Goal: Task Accomplishment & Management: Manage account settings

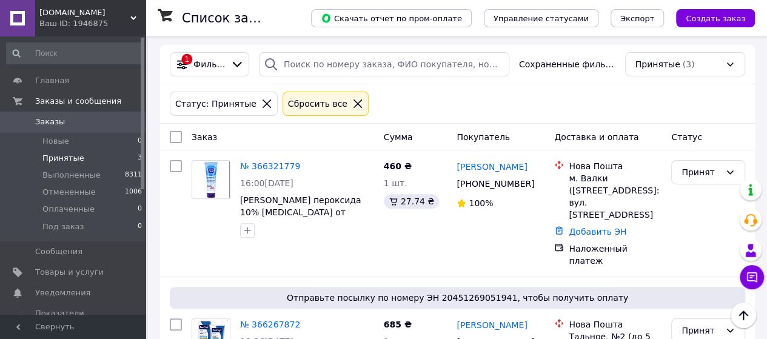
scroll to position [121, 0]
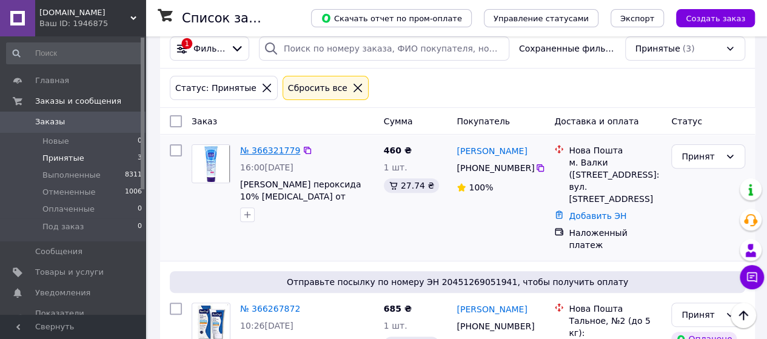
click at [268, 150] on link "№ 366321779" at bounding box center [270, 151] width 60 height 10
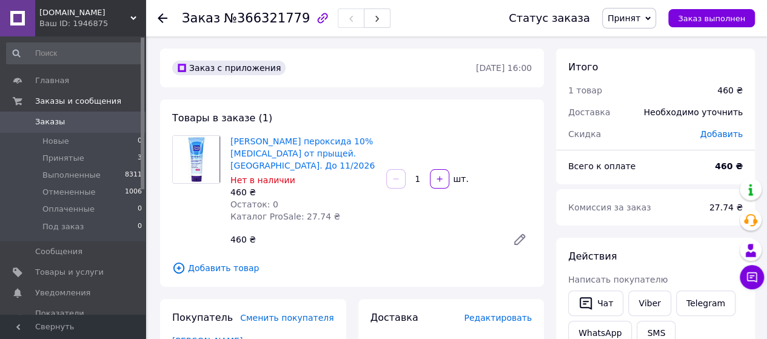
click at [487, 313] on span "Редактировать" at bounding box center [498, 318] width 68 height 10
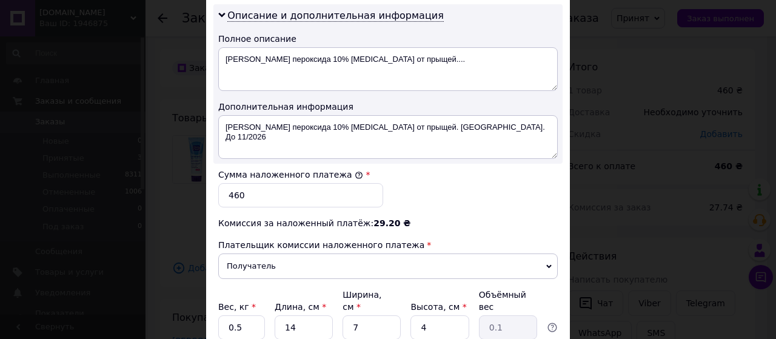
scroll to position [533, 0]
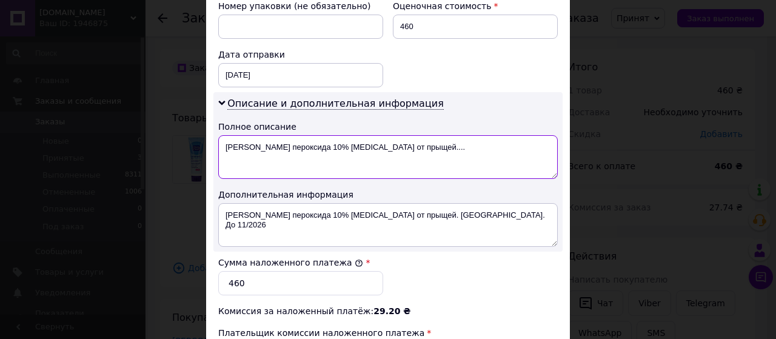
click at [329, 143] on textarea "[PERSON_NAME] пероксида 10% [MEDICAL_DATA] от прыщей...." at bounding box center [388, 157] width 340 height 44
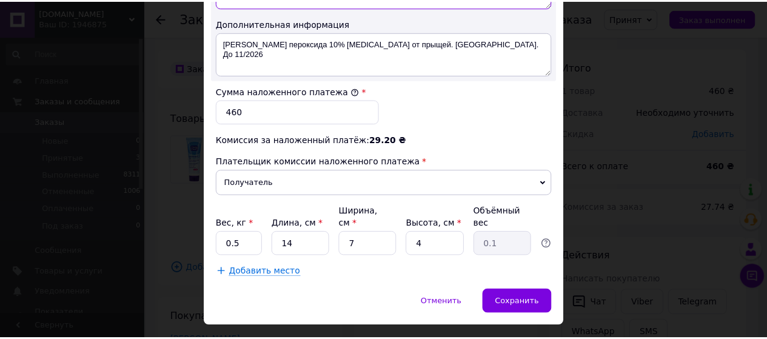
scroll to position [715, 0]
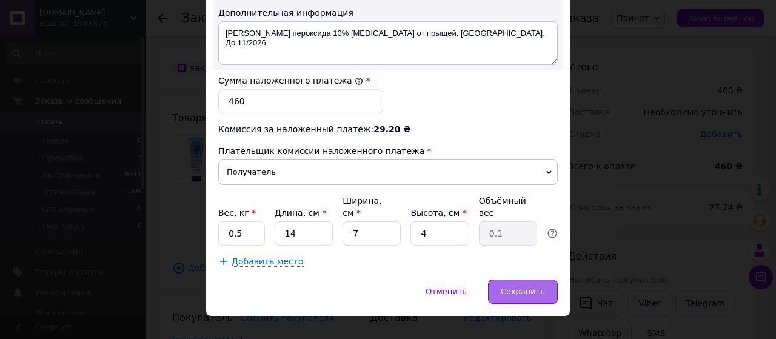
type textarea "[PERSON_NAME] пероксида 10 [MEDICAL_DATA] от прыщей...."
click at [509, 287] on span "Сохранить" at bounding box center [523, 291] width 44 height 9
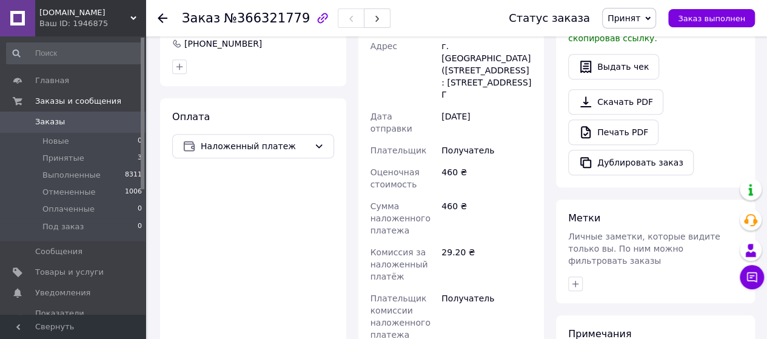
scroll to position [485, 0]
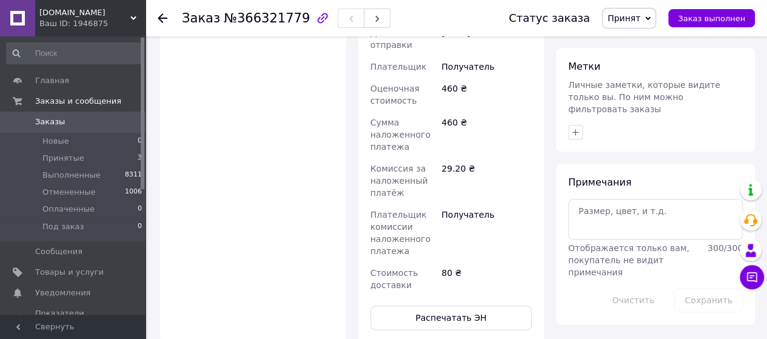
scroll to position [121, 0]
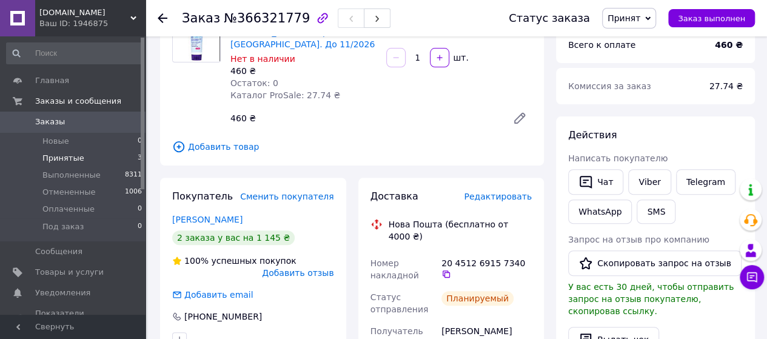
click at [57, 155] on span "Принятые" at bounding box center [63, 158] width 42 height 11
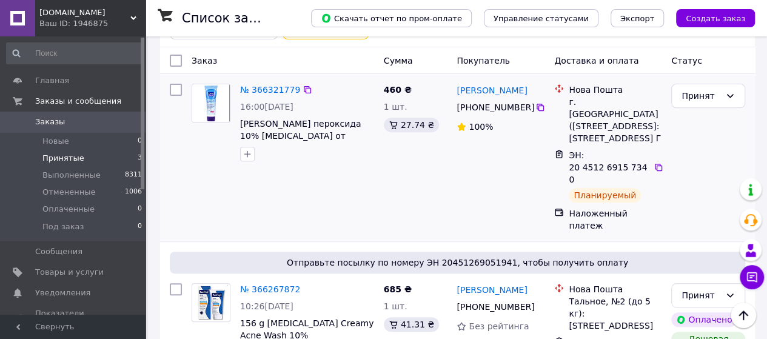
scroll to position [411, 0]
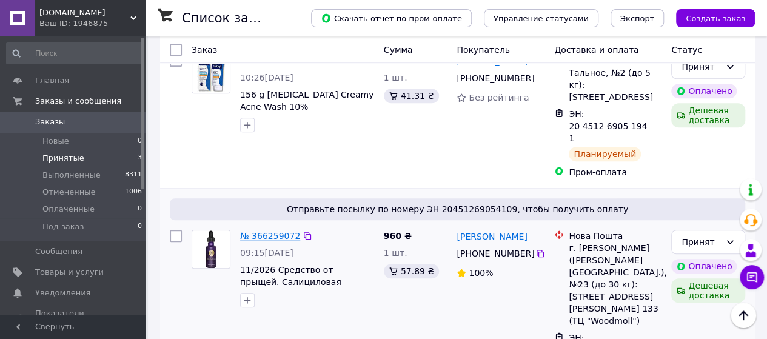
click at [265, 231] on link "№ 366259072" at bounding box center [270, 236] width 60 height 10
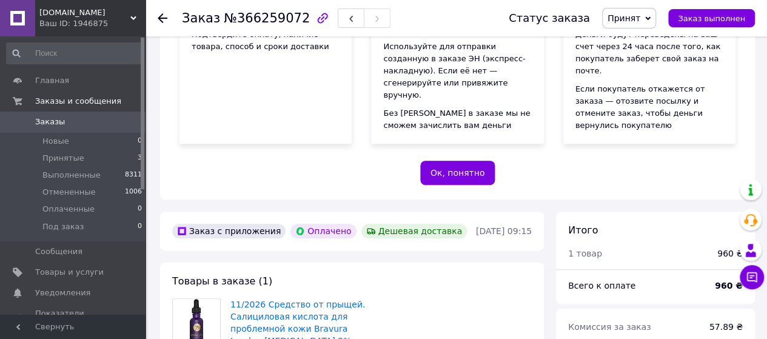
scroll to position [168, 0]
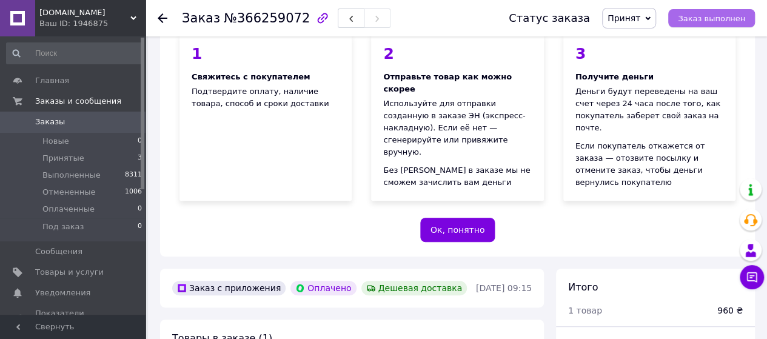
click at [707, 17] on span "Заказ выполнен" at bounding box center [711, 18] width 67 height 9
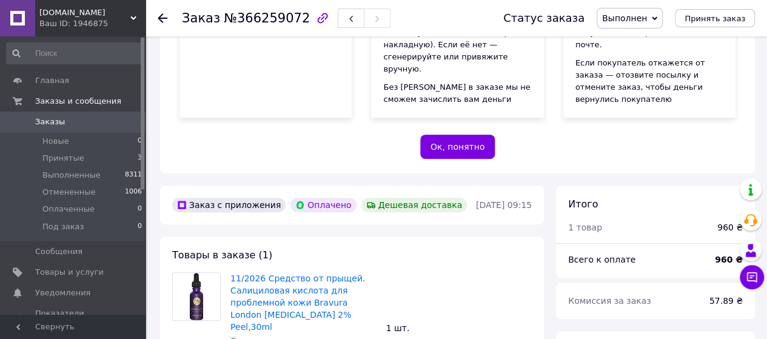
scroll to position [364, 0]
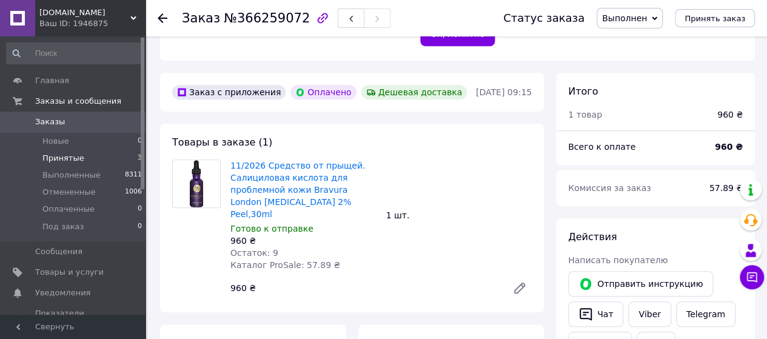
click at [63, 157] on span "Принятые" at bounding box center [63, 158] width 42 height 11
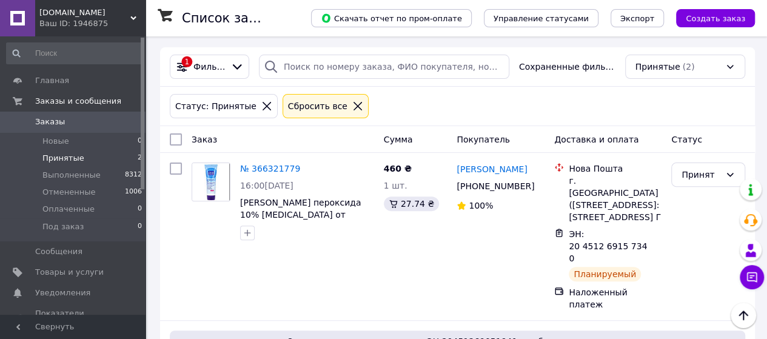
scroll to position [223, 0]
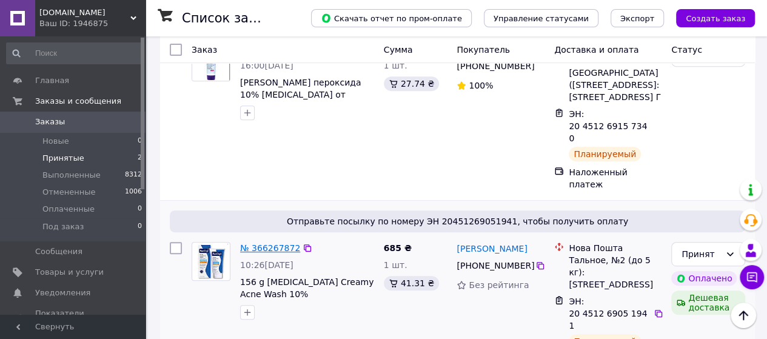
click at [254, 243] on link "№ 366267872" at bounding box center [270, 248] width 60 height 10
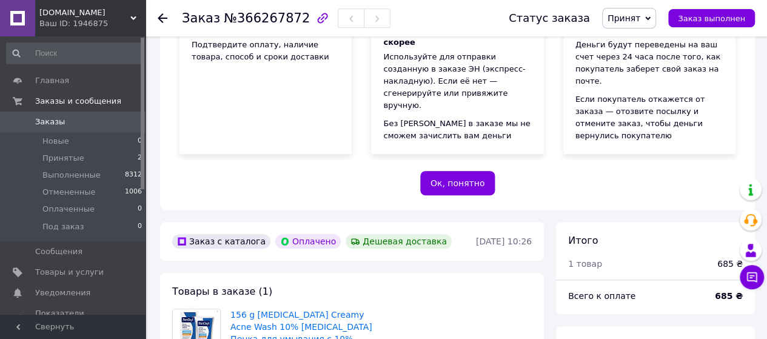
scroll to position [223, 0]
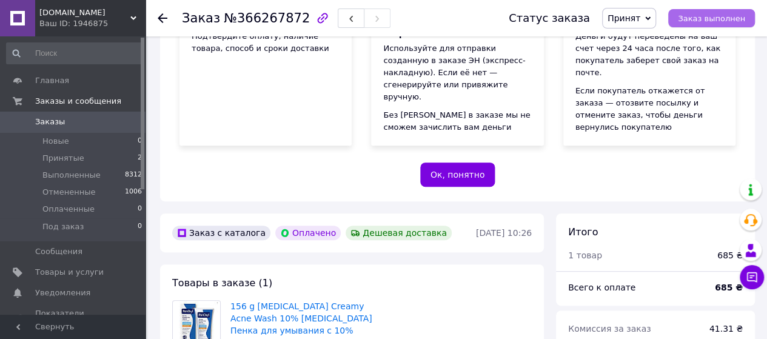
click at [725, 20] on span "Заказ выполнен" at bounding box center [711, 18] width 67 height 9
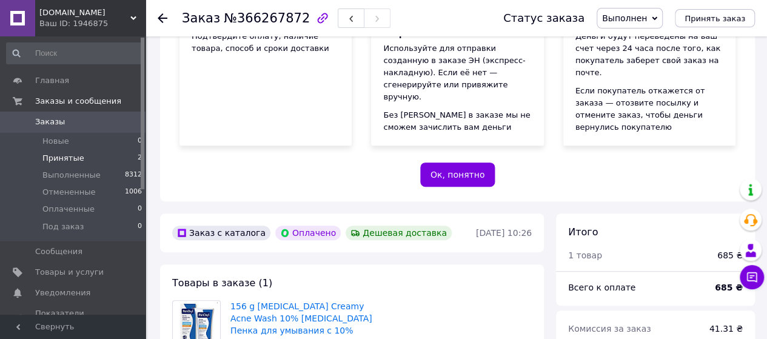
click at [61, 154] on span "Принятые" at bounding box center [63, 158] width 42 height 11
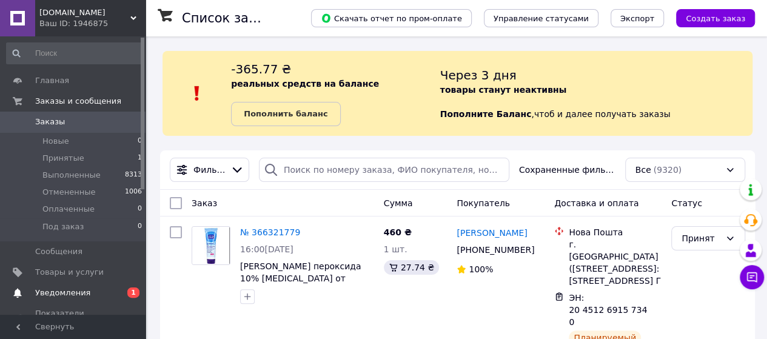
click at [67, 291] on span "Уведомления" at bounding box center [62, 293] width 55 height 11
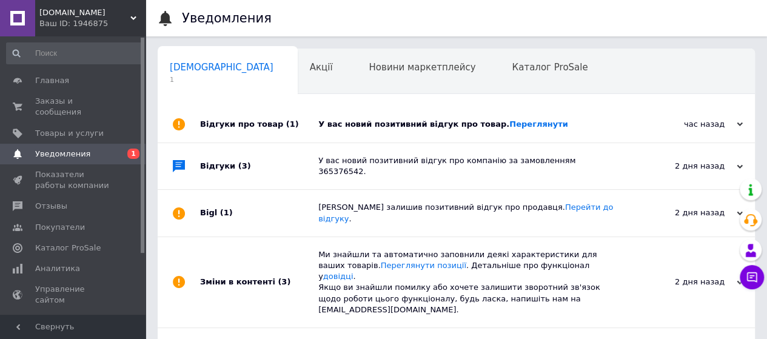
scroll to position [0, 4]
click at [510, 122] on link "Переглянути" at bounding box center [539, 124] width 59 height 9
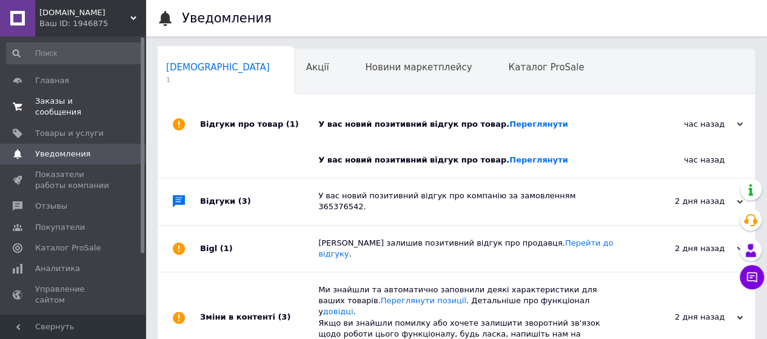
click at [50, 99] on span "Заказы и сообщения" at bounding box center [73, 107] width 77 height 22
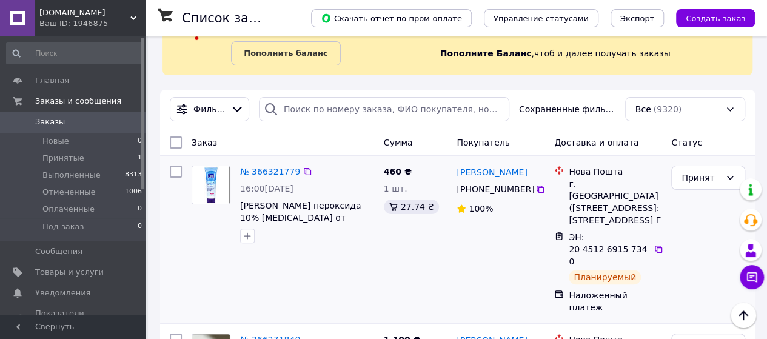
scroll to position [121, 0]
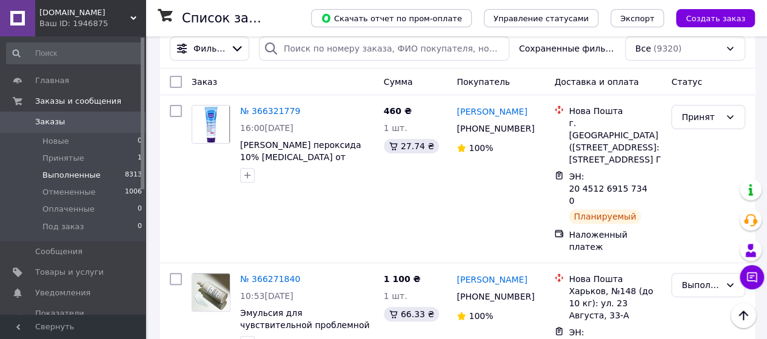
click at [82, 175] on span "Выполненные" at bounding box center [71, 175] width 58 height 11
